Goal: Task Accomplishment & Management: Use online tool/utility

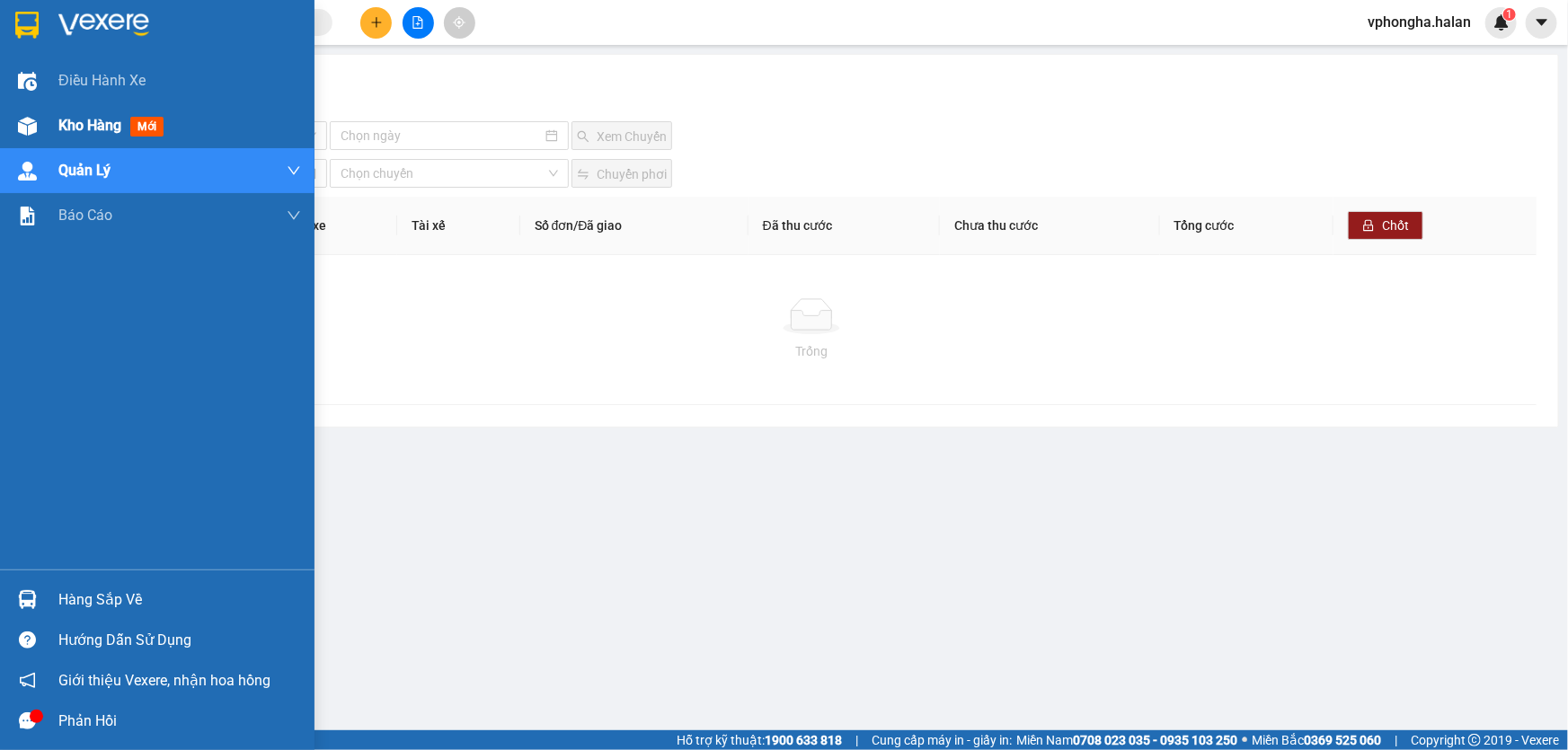
click at [139, 117] on div "Kho hàng mới" at bounding box center [114, 124] width 112 height 22
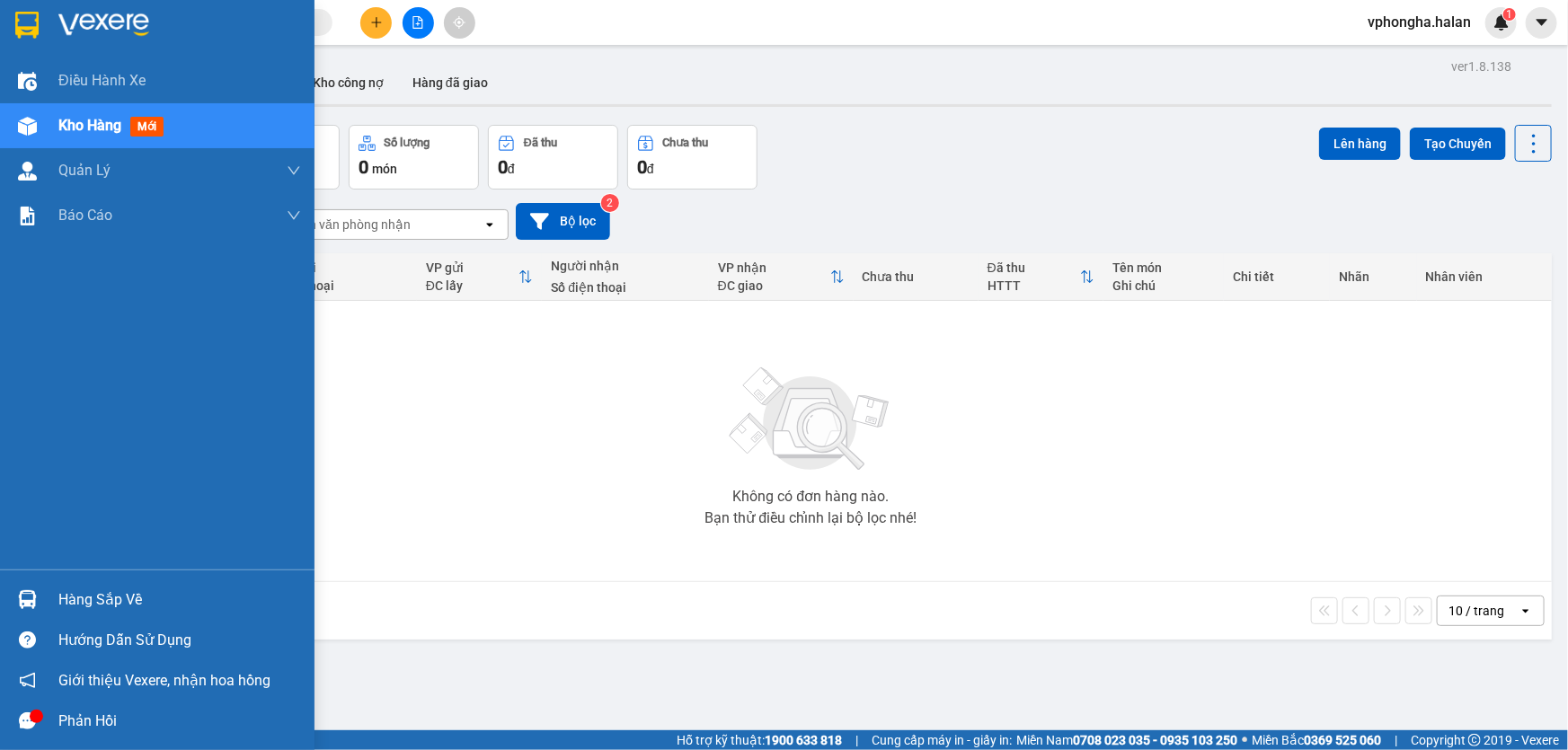
click at [132, 602] on div "Hàng sắp về" at bounding box center [180, 600] width 243 height 27
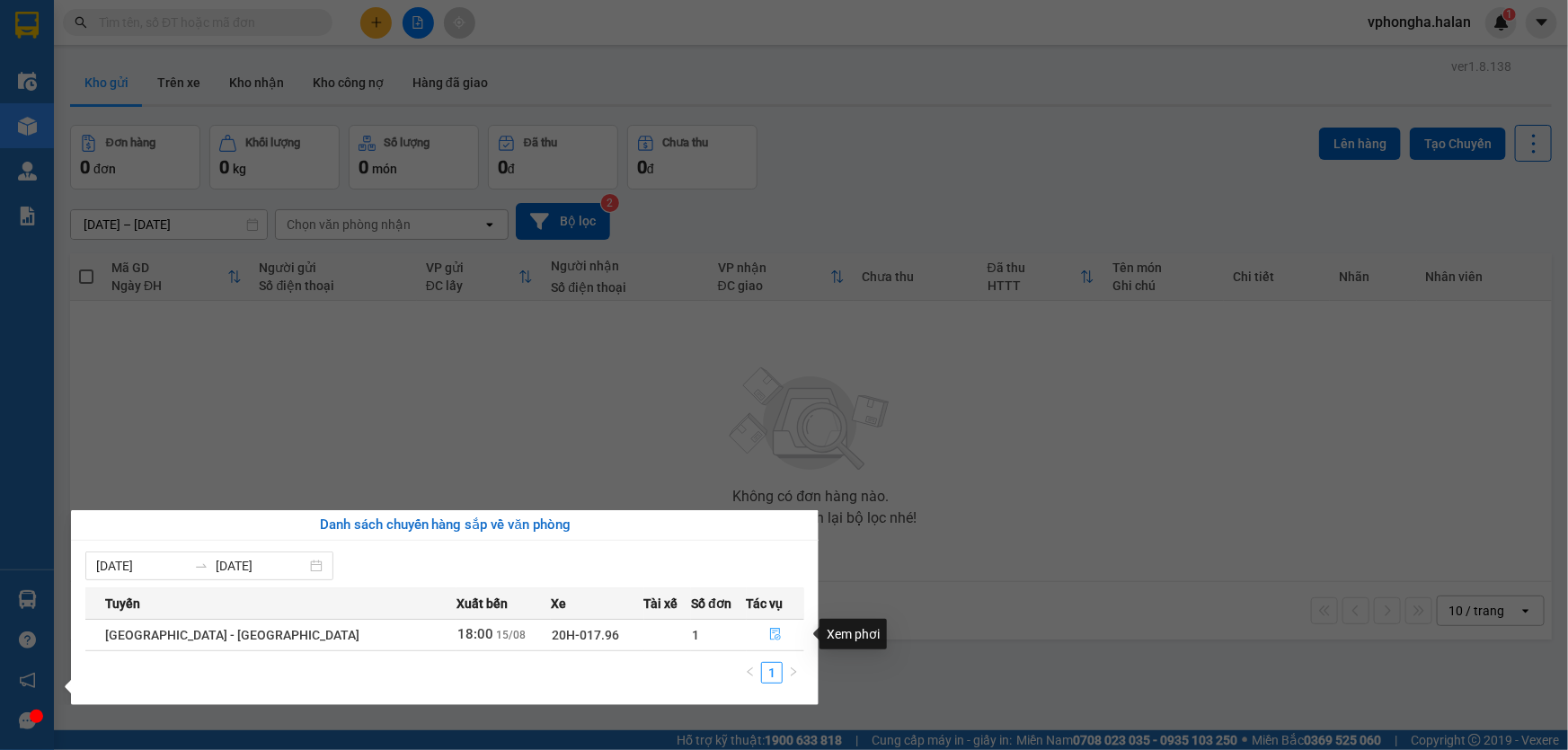
click at [770, 638] on icon "file-done" at bounding box center [775, 633] width 12 height 12
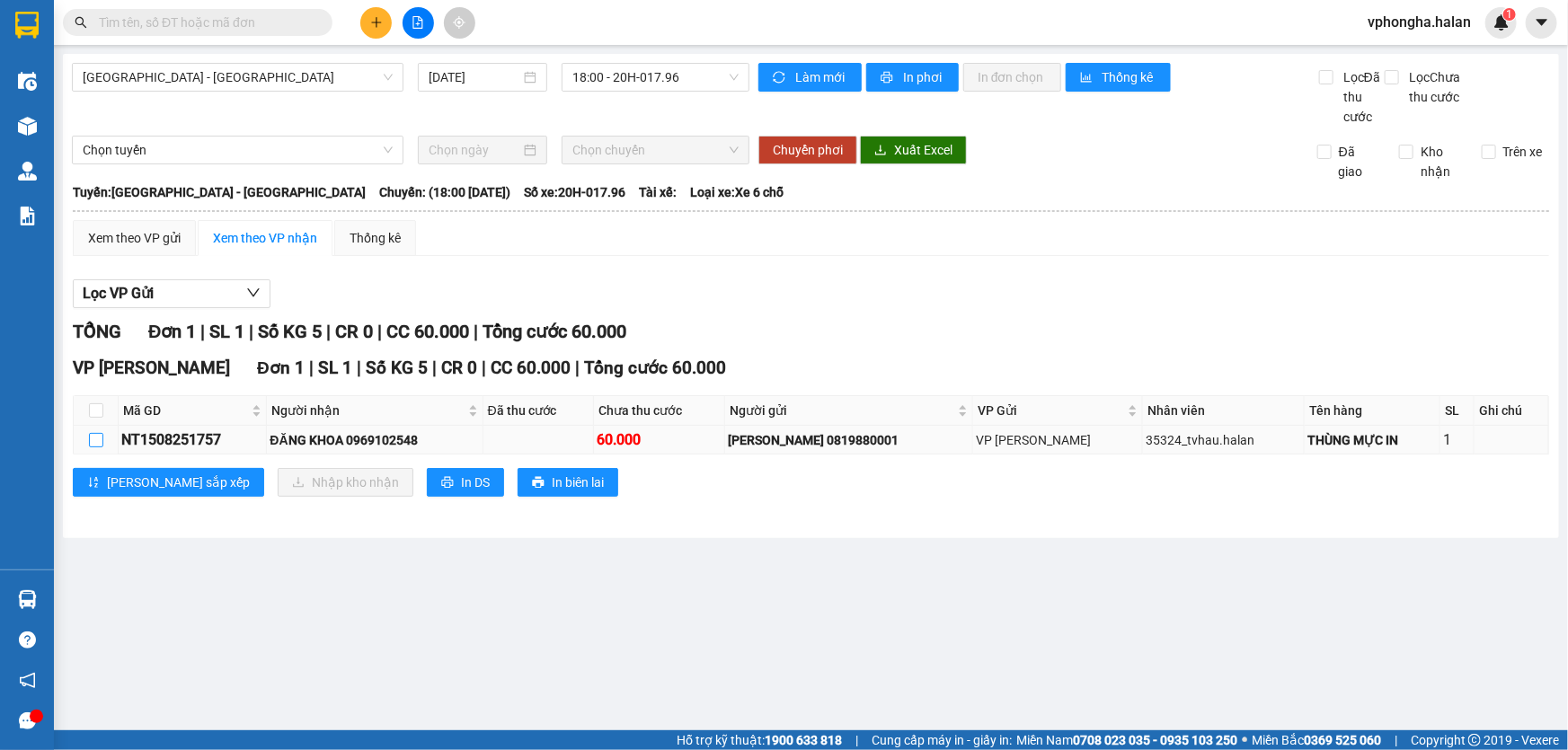
click at [98, 445] on input "checkbox" at bounding box center [96, 440] width 14 height 14
checkbox input "true"
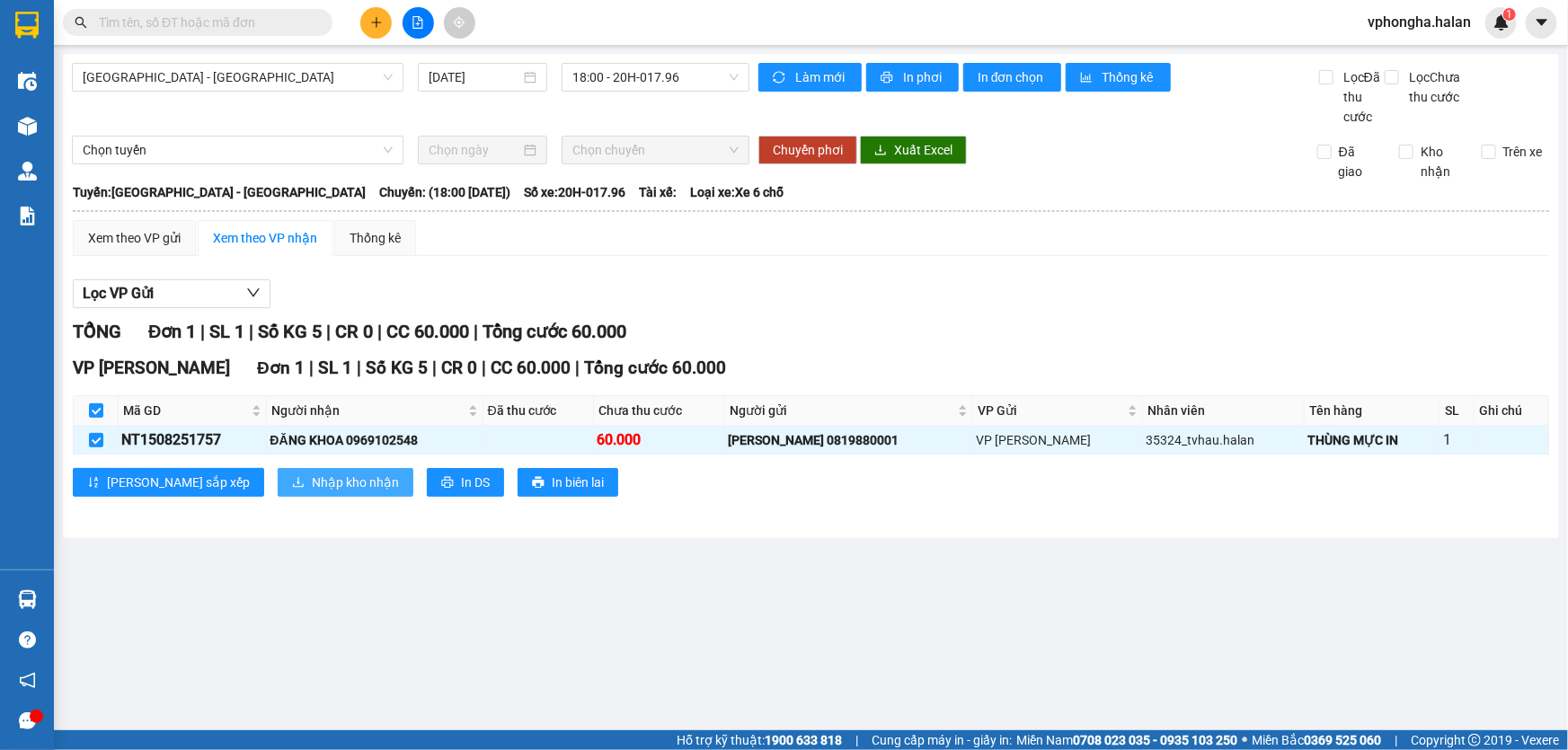
click at [312, 487] on span "Nhập kho nhận" at bounding box center [355, 482] width 87 height 20
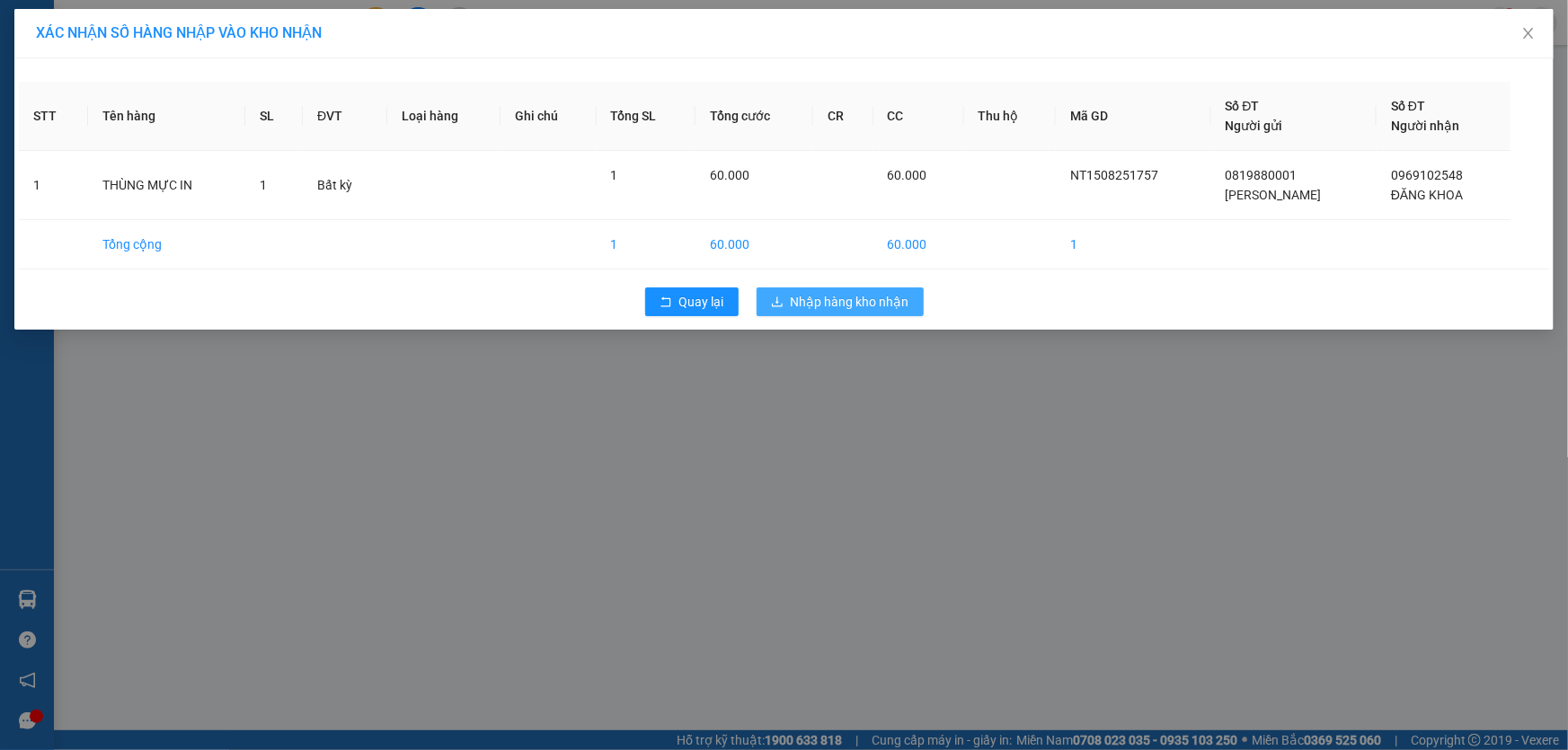
drag, startPoint x: 891, startPoint y: 294, endPoint x: 844, endPoint y: 419, distance: 133.5
click at [889, 294] on span "Nhập hàng kho nhận" at bounding box center [850, 301] width 119 height 20
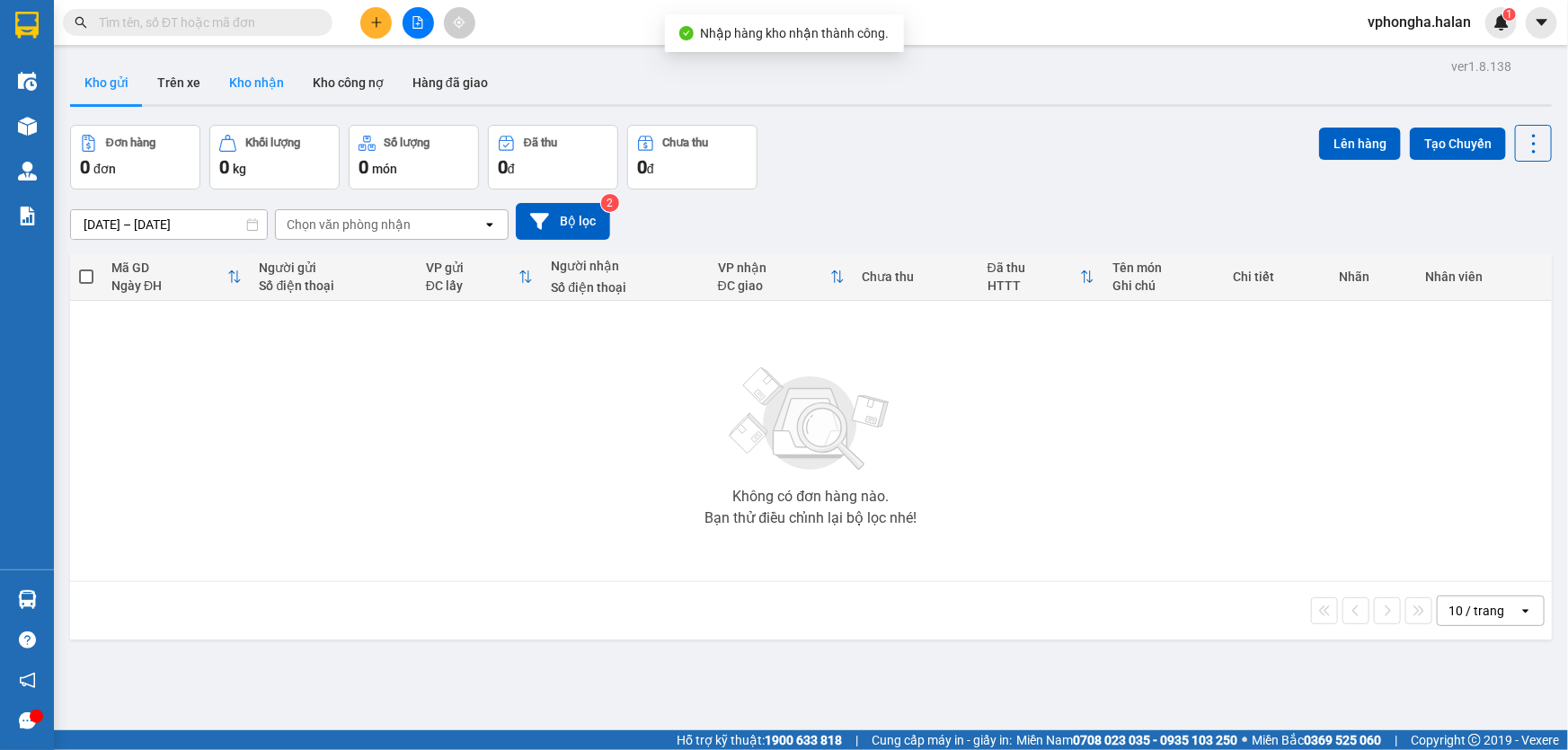
click at [244, 77] on button "Kho nhận" at bounding box center [256, 82] width 83 height 43
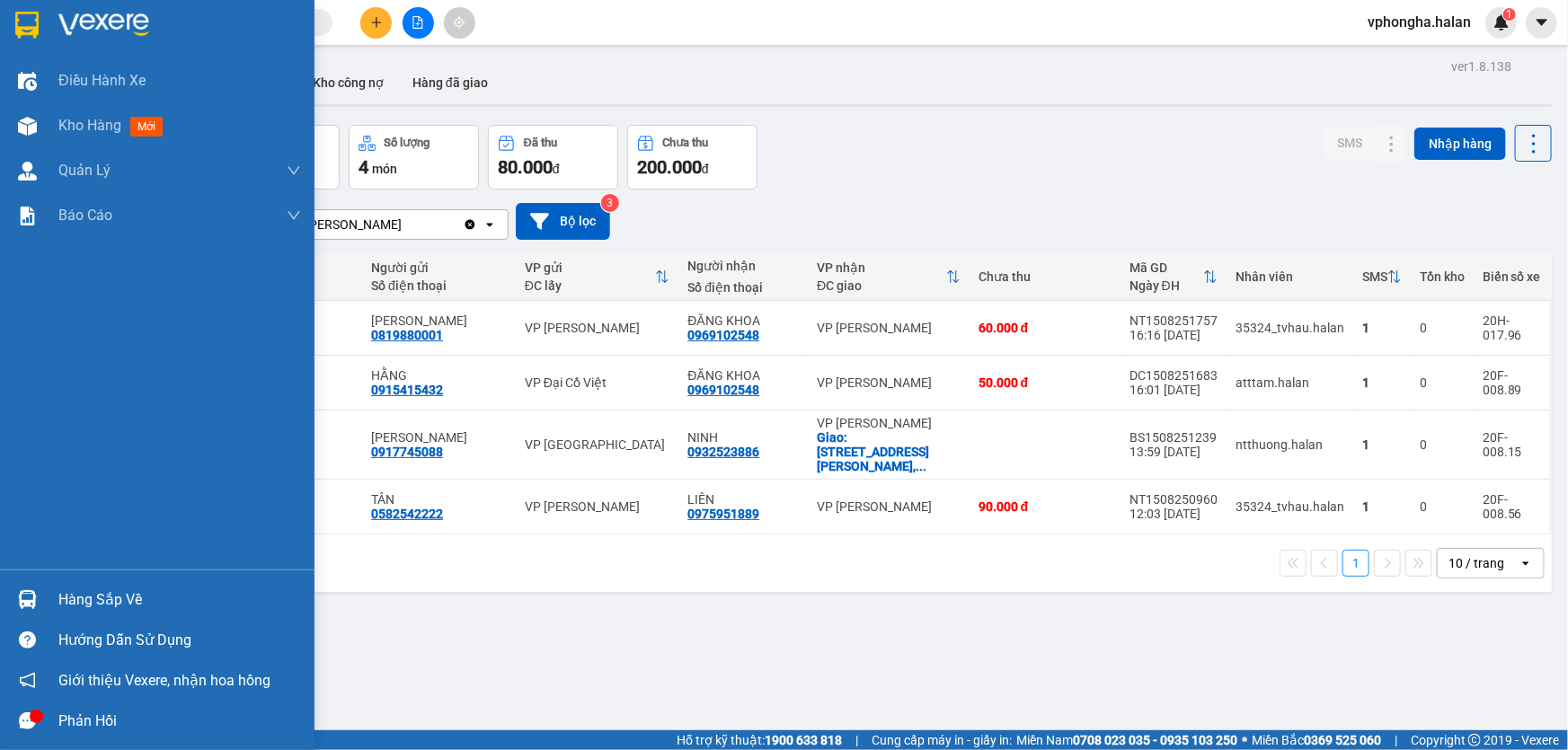
drag, startPoint x: 87, startPoint y: 593, endPoint x: 143, endPoint y: 591, distance: 56.0
click at [90, 592] on div "Hàng sắp về" at bounding box center [180, 600] width 243 height 27
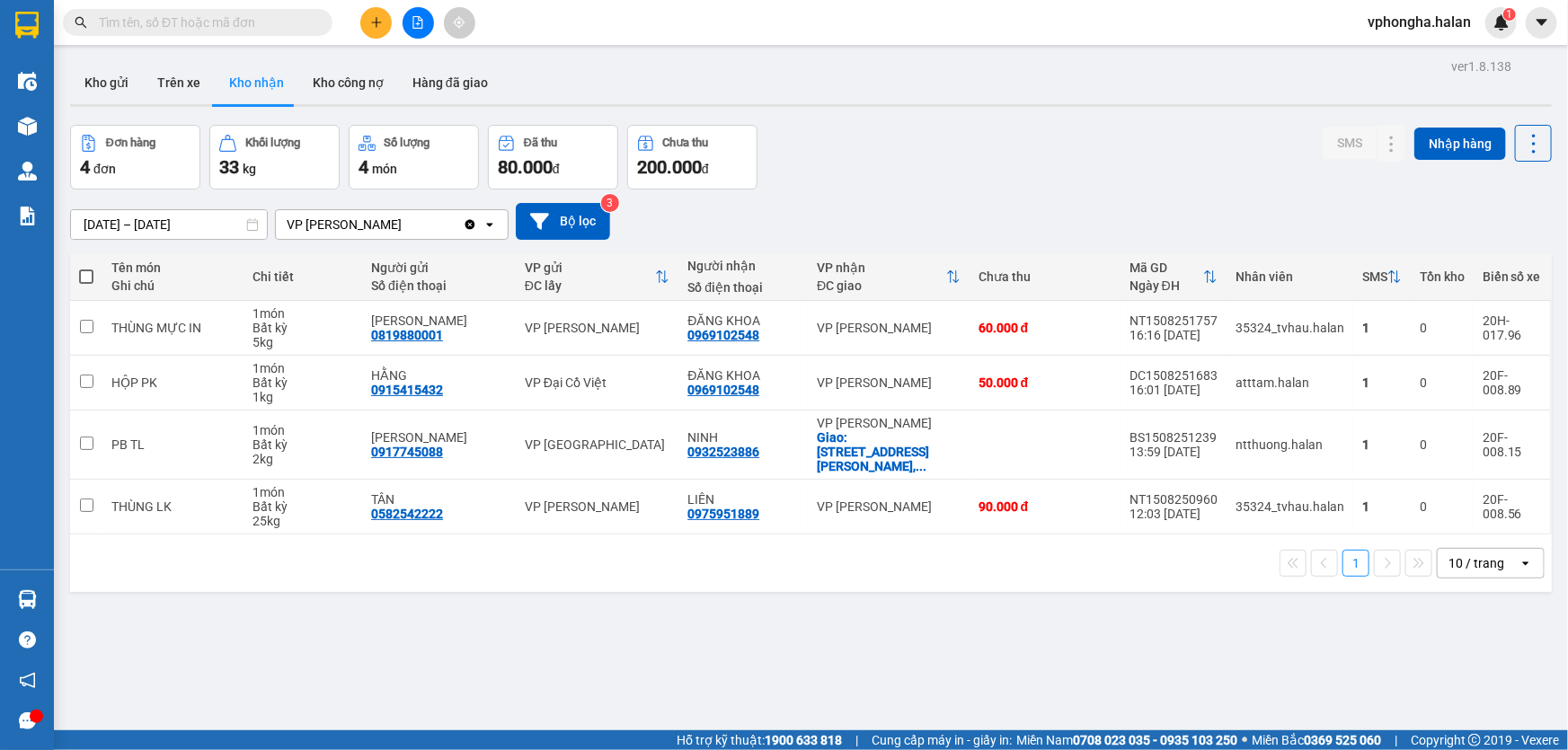
click at [957, 639] on section "Kết quả tìm kiếm ( 0 ) Bộ lọc No Data vphongha.halan 1 Điều hành xe Kho hàng mớ…" at bounding box center [784, 375] width 1568 height 750
click at [199, 654] on div "ver 1.8.138 Kho gửi Trên xe Kho nhận Kho công nợ Hàng đã giao Đơn hàng 4 đơn Kh…" at bounding box center [811, 429] width 1496 height 750
click at [599, 156] on div "80.000 đ" at bounding box center [552, 166] width 110 height 25
click at [380, 679] on div "ver 1.8.138 Kho gửi Trên xe Kho nhận Kho công nợ Hàng đã giao Đơn hàng 4 đơn Kh…" at bounding box center [811, 429] width 1496 height 750
click at [163, 81] on button "Trên xe" at bounding box center [178, 82] width 72 height 43
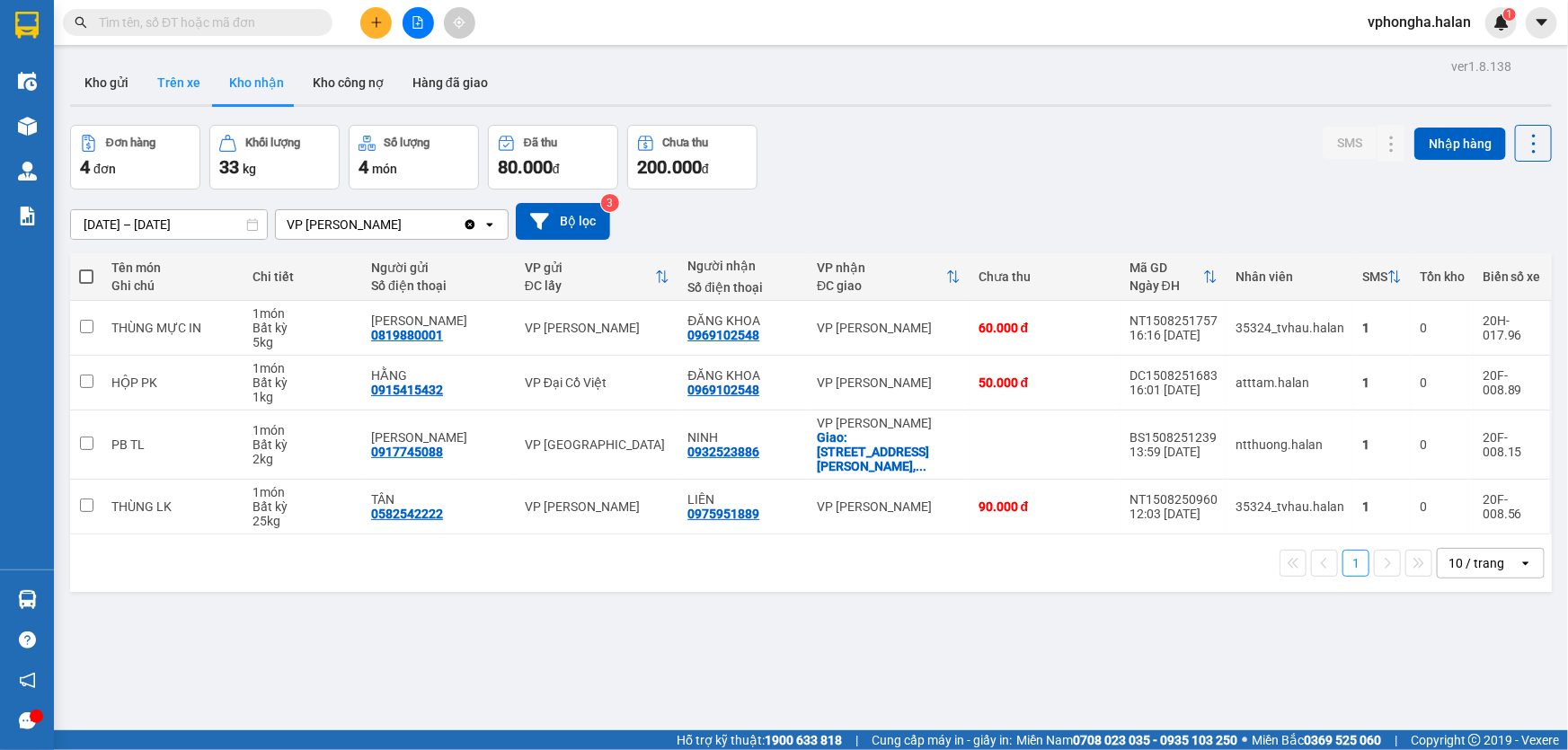
type input "[DATE] – [DATE]"
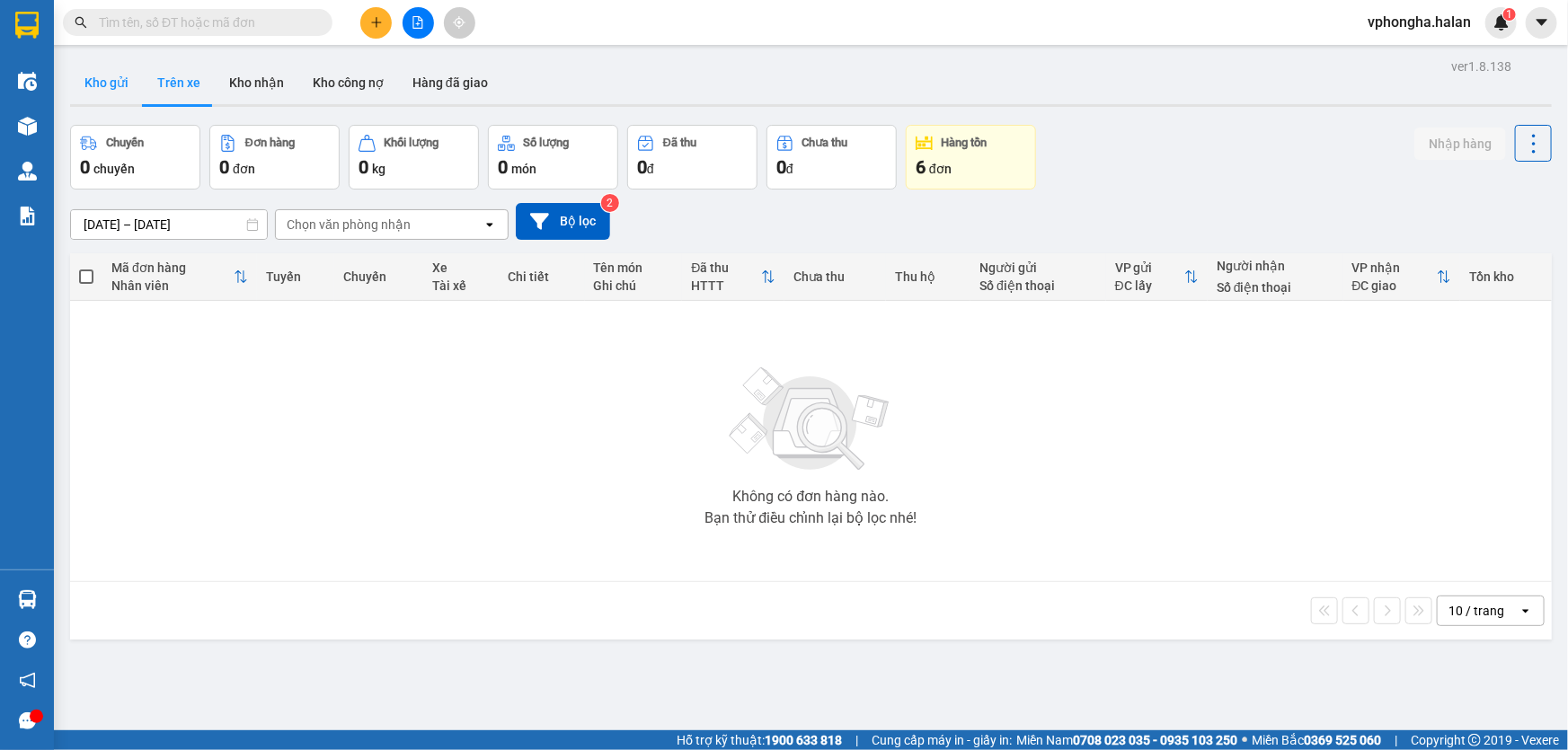
click at [117, 85] on button "Kho gửi" at bounding box center [106, 82] width 73 height 43
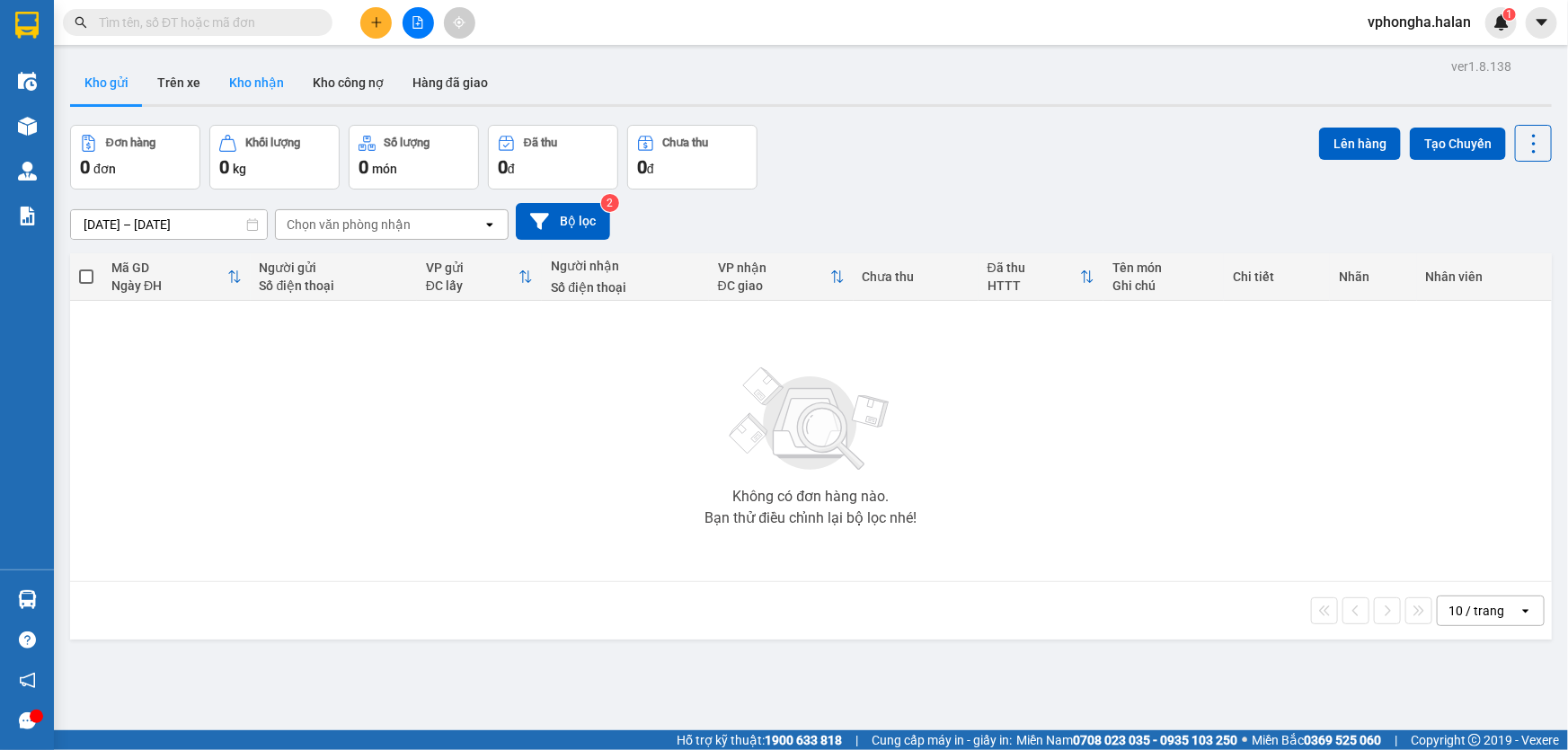
click at [256, 85] on button "Kho nhận" at bounding box center [256, 82] width 83 height 43
